Goal: Transaction & Acquisition: Book appointment/travel/reservation

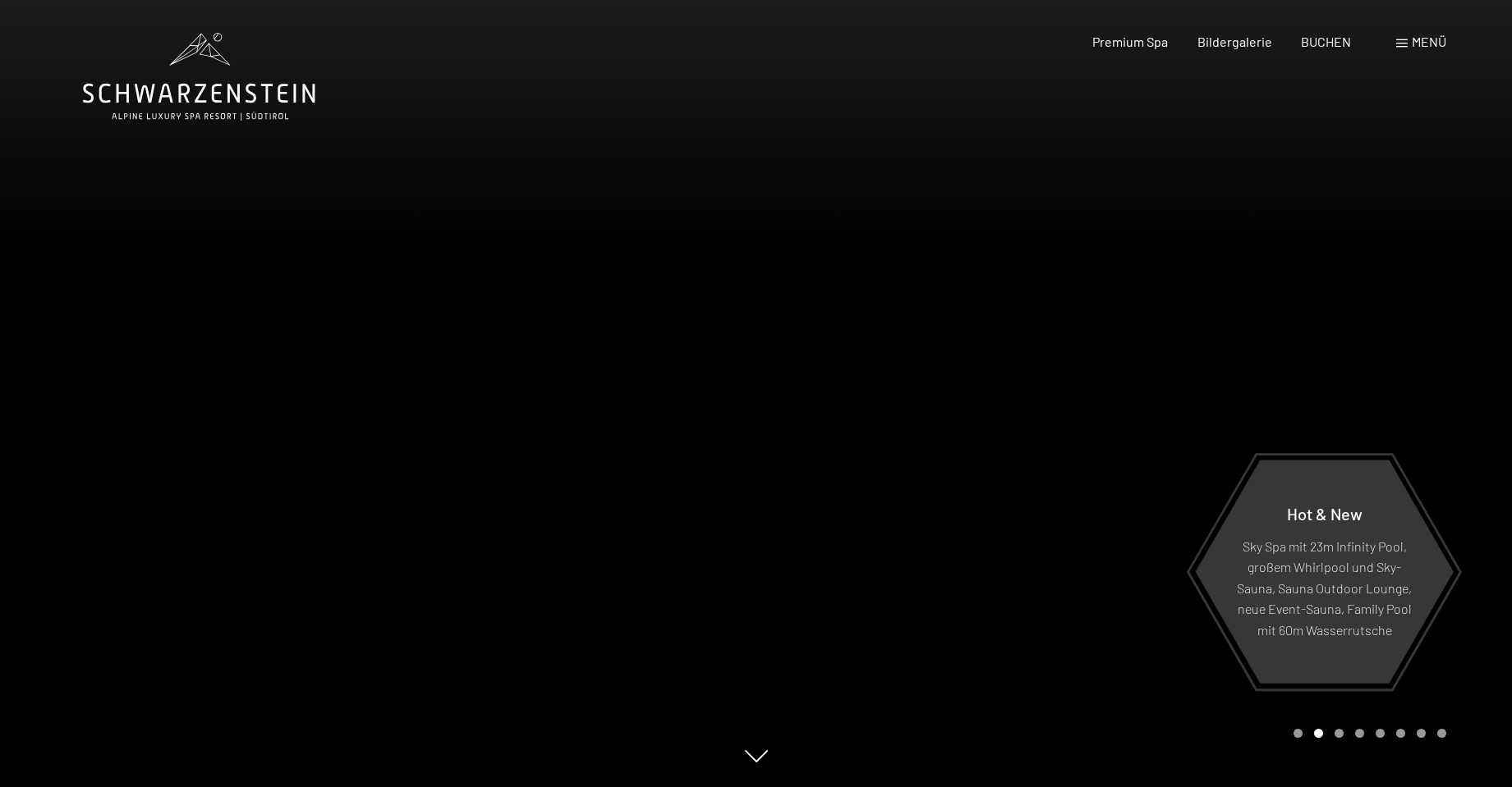
click at [1409, 43] on div "Menü" at bounding box center [1421, 42] width 50 height 18
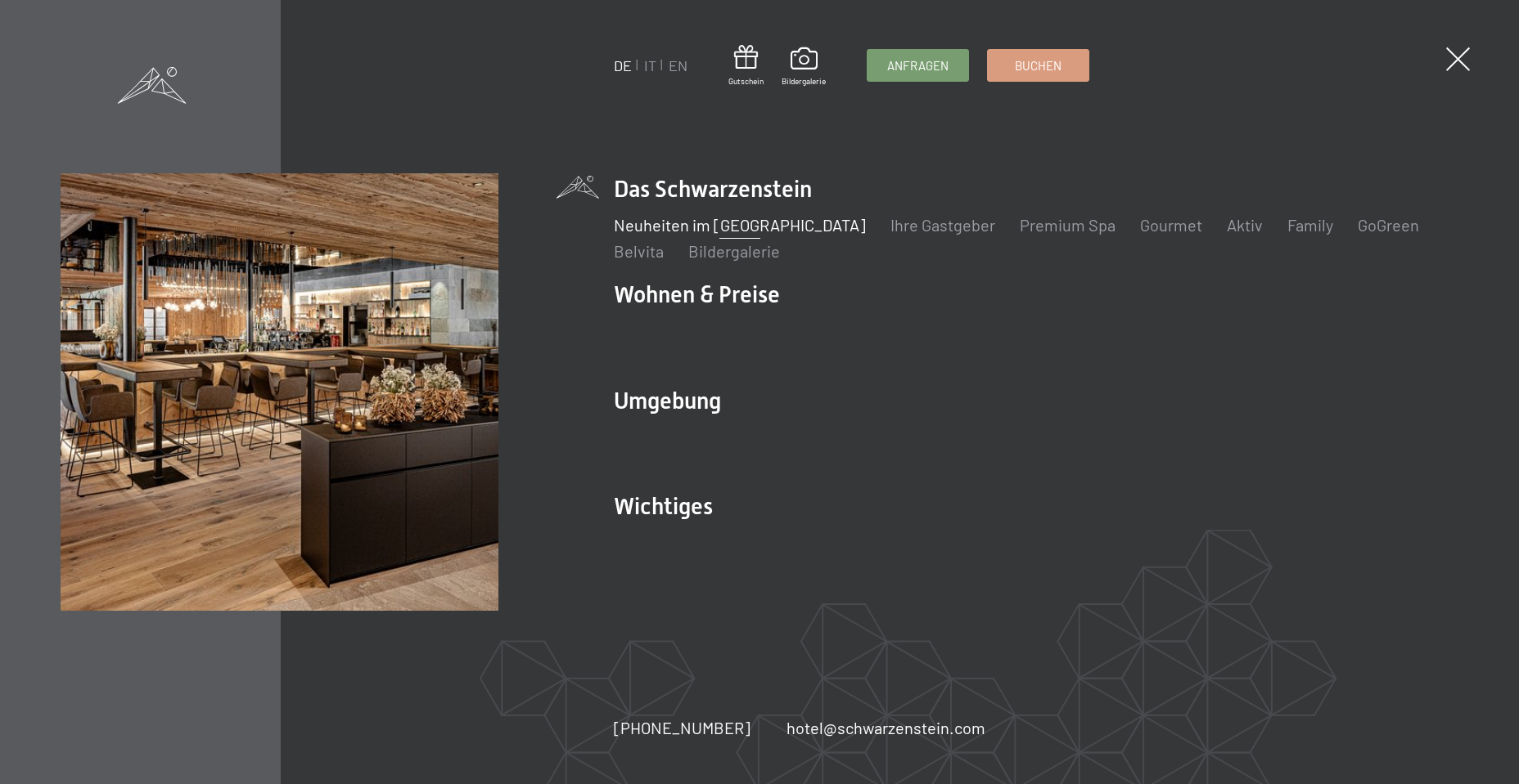
click at [744, 220] on link "Neuheiten im [GEOGRAPHIC_DATA]" at bounding box center [740, 225] width 252 height 20
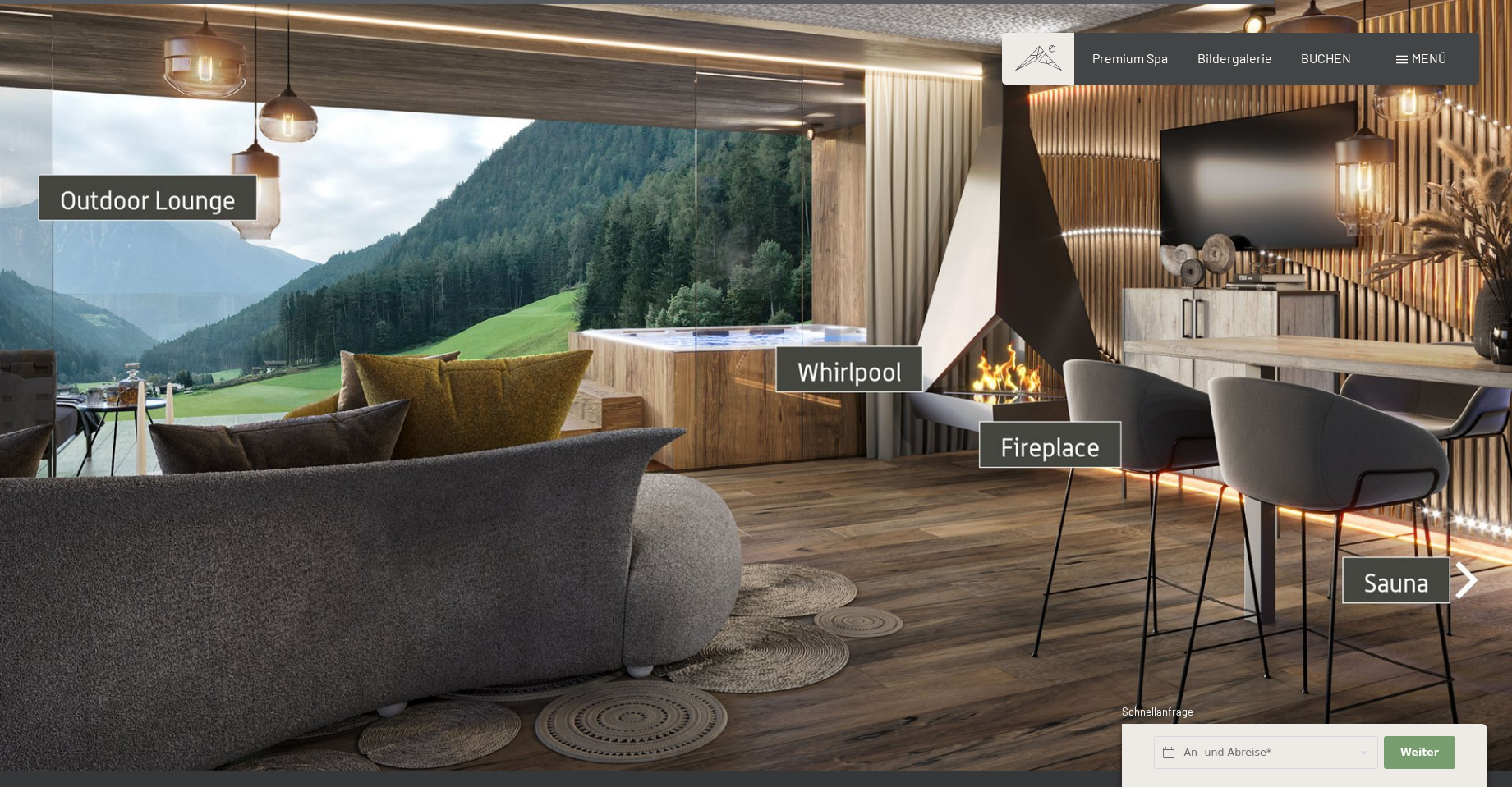
scroll to position [5665, 0]
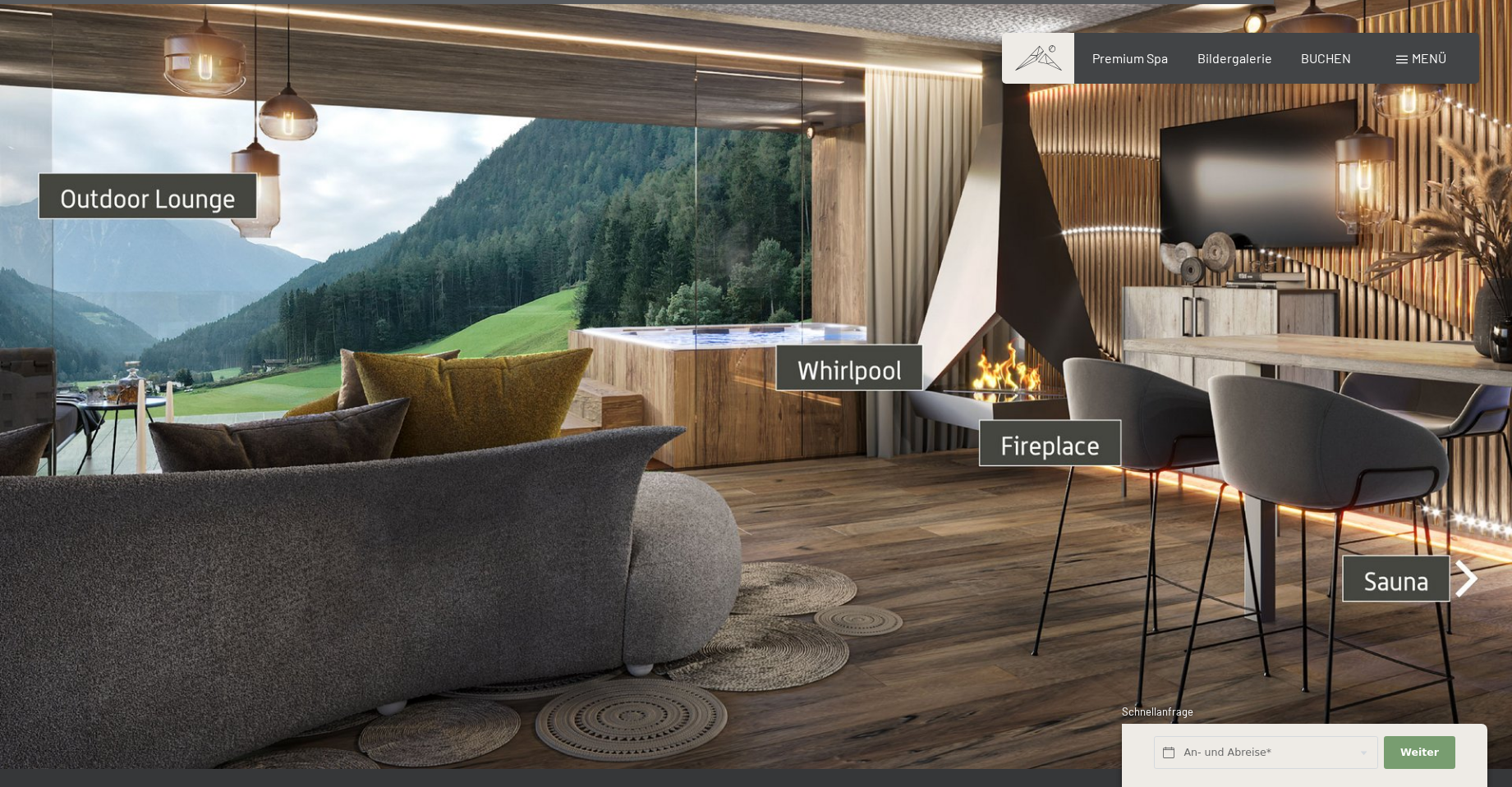
click at [1392, 551] on img at bounding box center [756, 344] width 1512 height 850
click at [1465, 554] on img at bounding box center [756, 344] width 1512 height 850
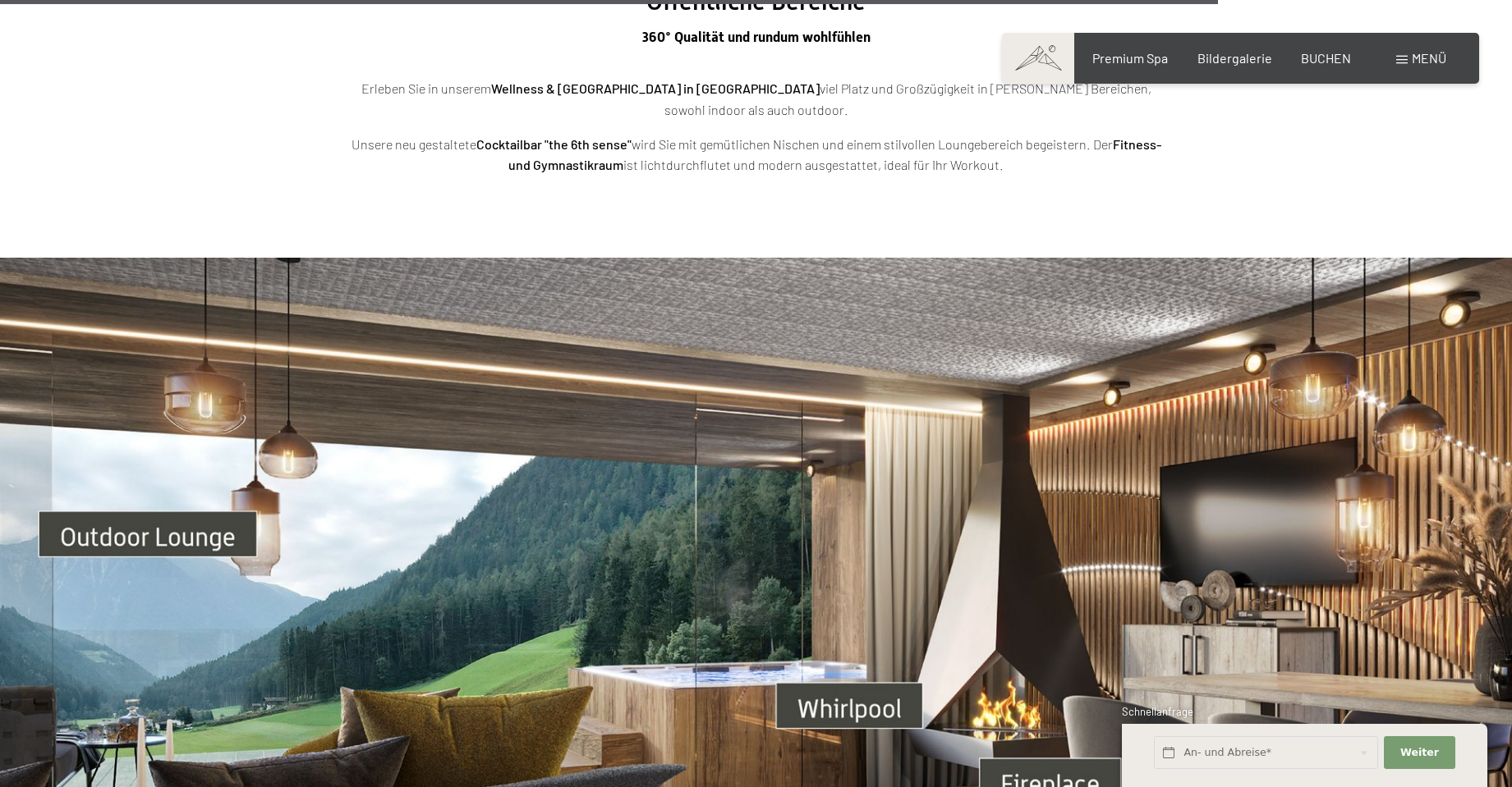
scroll to position [5091, 0]
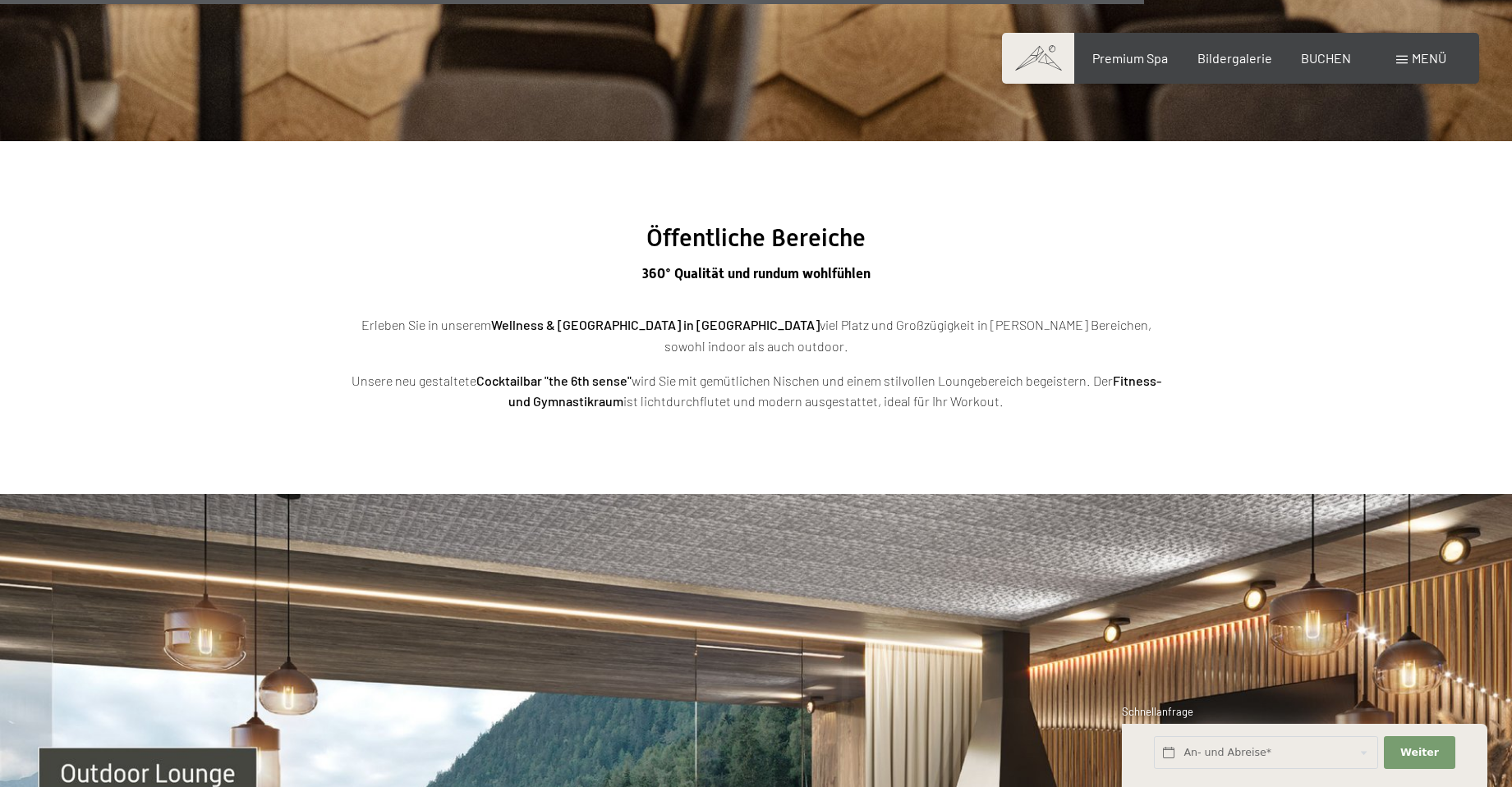
click at [1416, 53] on span "Menü" at bounding box center [1429, 57] width 34 height 16
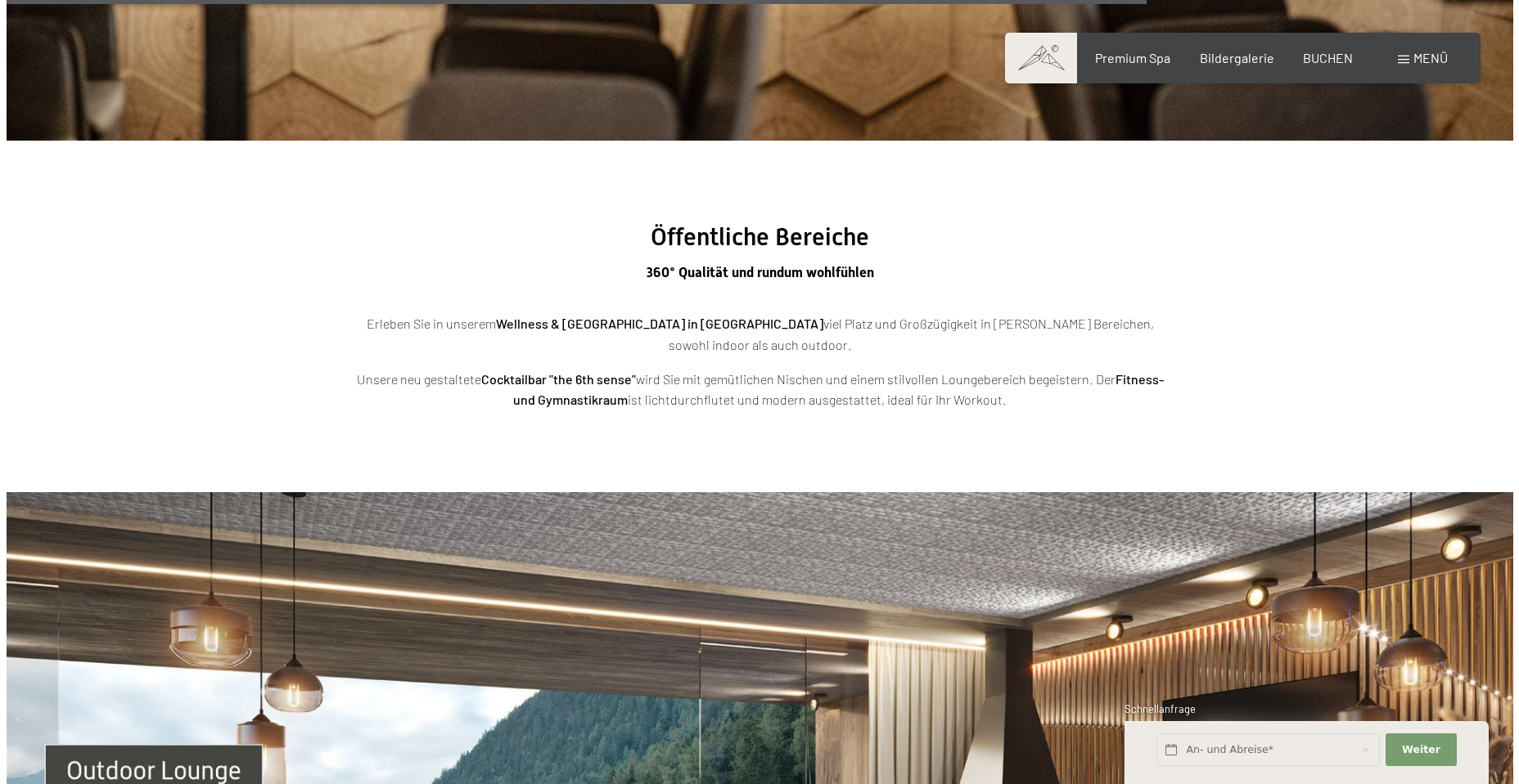
scroll to position [5093, 0]
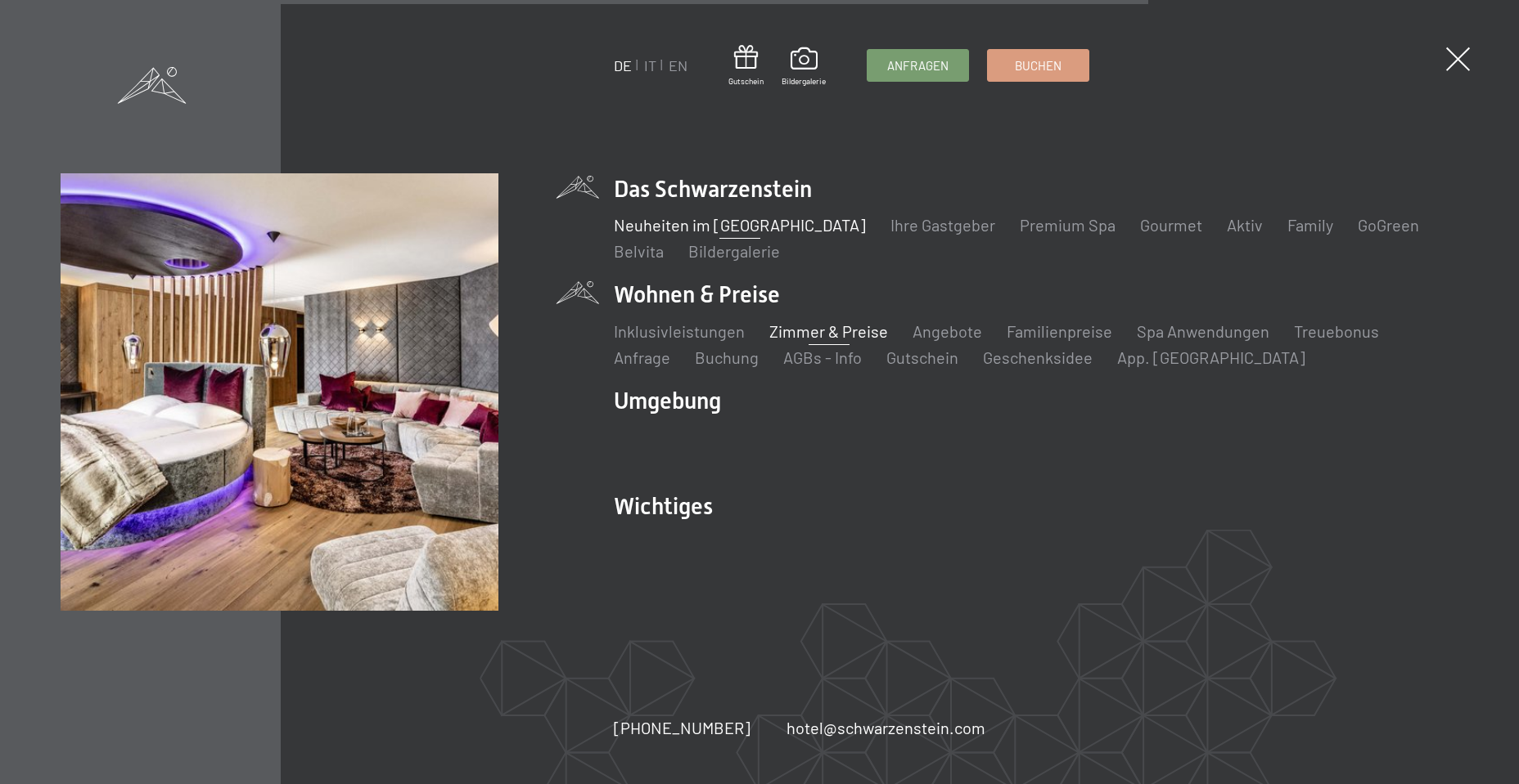
click at [809, 333] on link "Zimmer & Preise" at bounding box center [828, 332] width 119 height 20
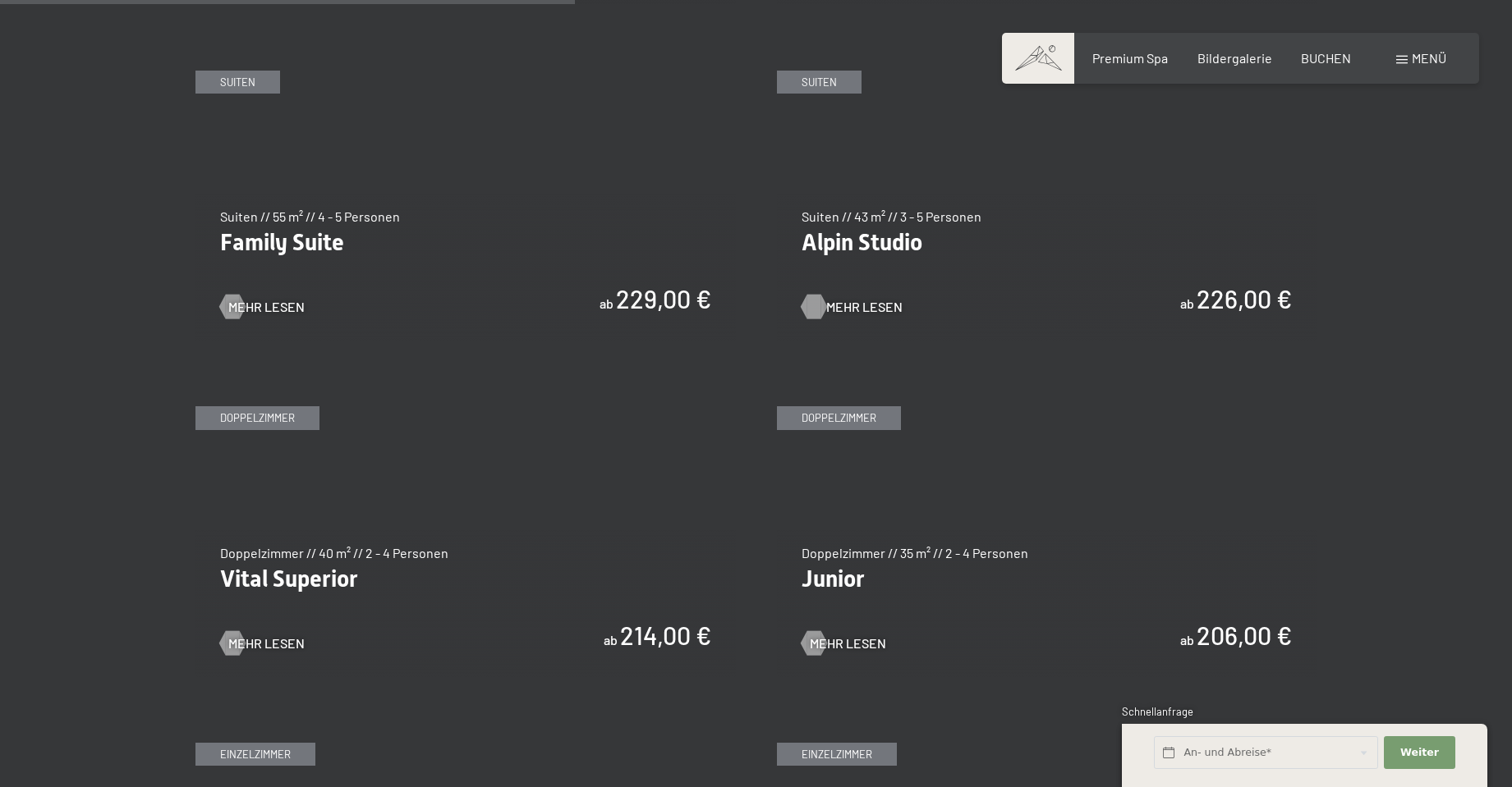
scroll to position [1971, 0]
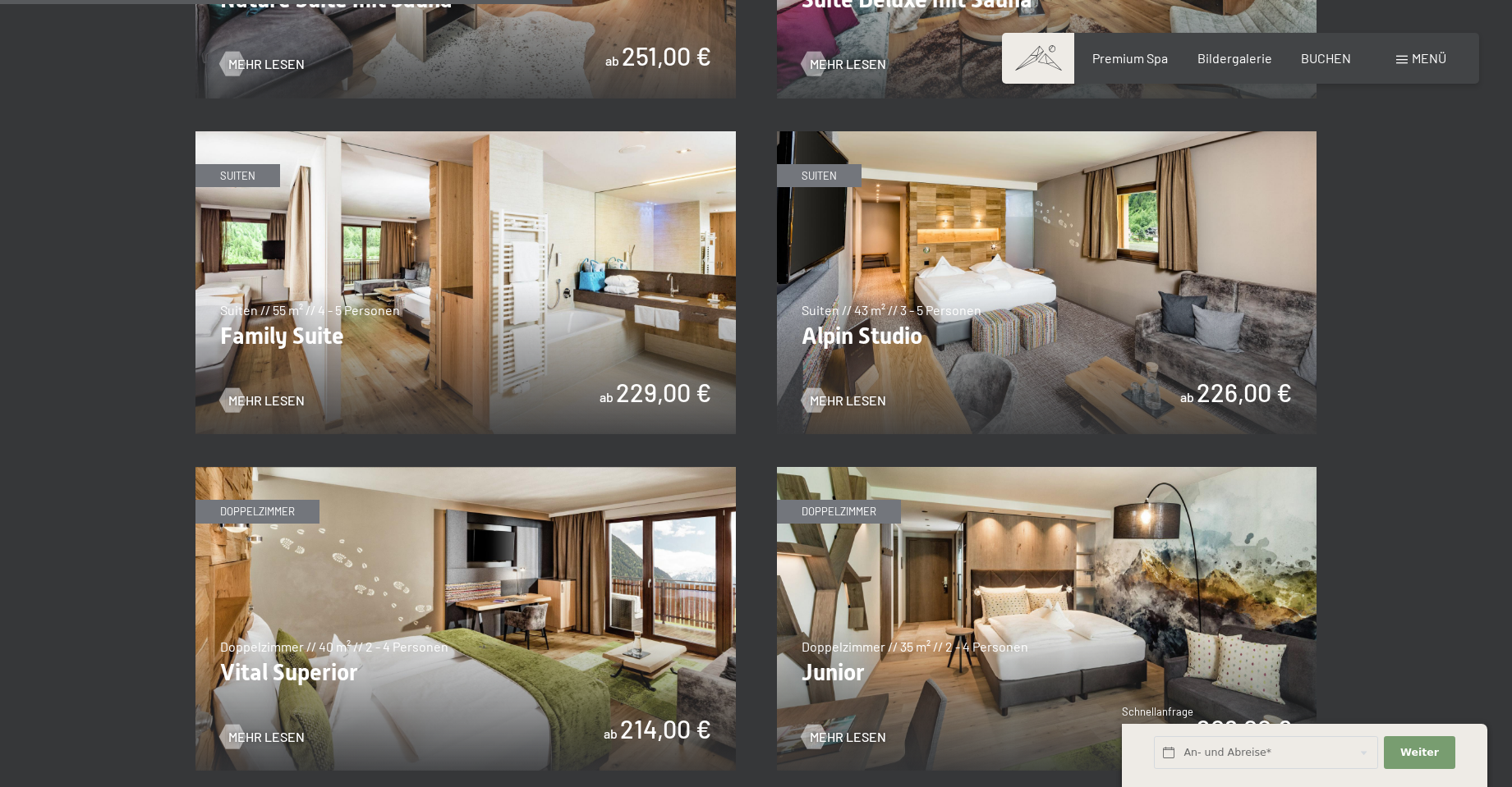
click at [962, 312] on img at bounding box center [1047, 283] width 540 height 304
